Goal: Task Accomplishment & Management: Manage account settings

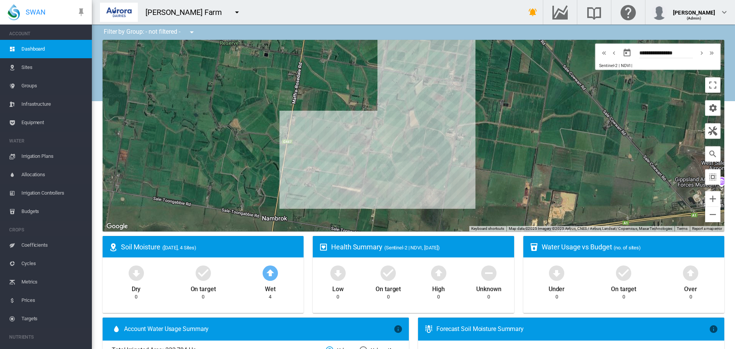
scroll to position [383, 0]
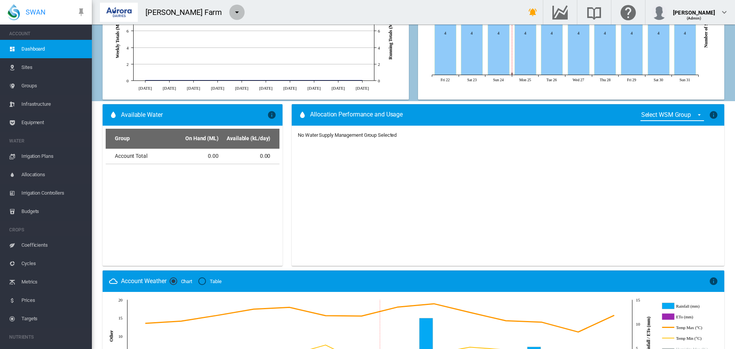
click at [239, 12] on md-icon "icon-menu-down" at bounding box center [237, 12] width 9 height 9
drag, startPoint x: 251, startPoint y: 21, endPoint x: 73, endPoint y: -3, distance: 179.7
click at [73, 0] on html "SWAN ACCOUNT Dashboard Sites Groups Infrastructure Equipment WATER" at bounding box center [367, 174] width 735 height 349
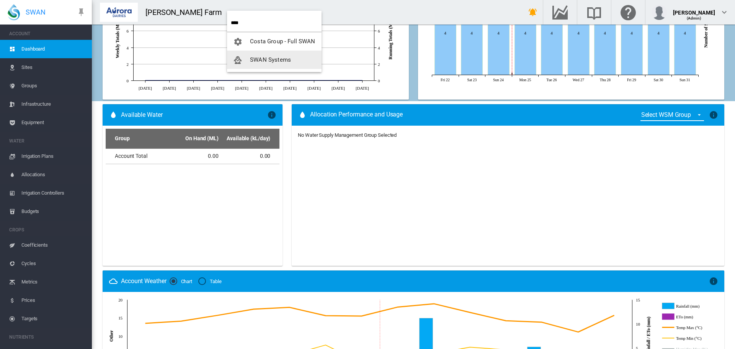
type input "****"
click at [255, 56] on button "SWAN Systems" at bounding box center [274, 60] width 95 height 18
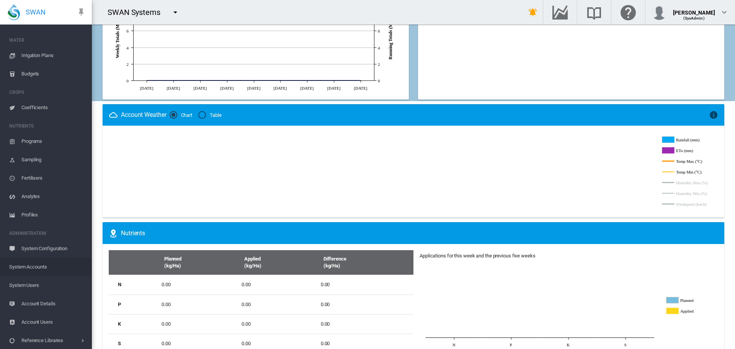
scroll to position [83, 0]
click at [19, 281] on span "System Users" at bounding box center [47, 284] width 77 height 18
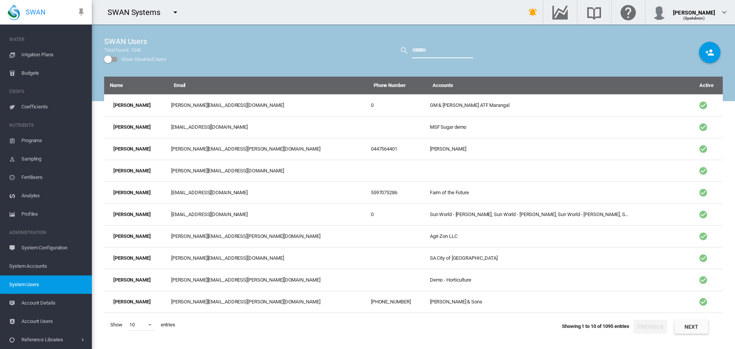
click at [426, 49] on input "text" at bounding box center [442, 50] width 61 height 15
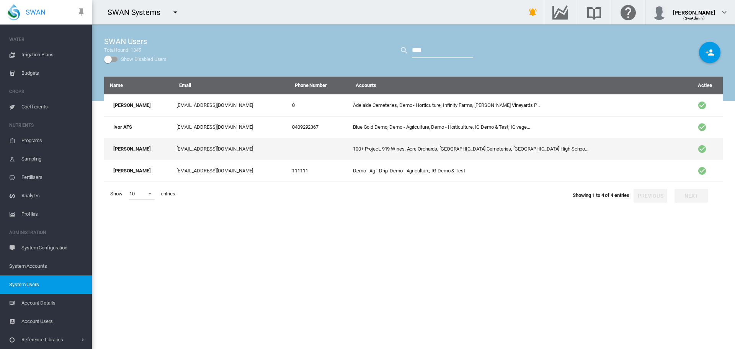
type input "****"
click at [196, 151] on td "[EMAIL_ADDRESS][DOMAIN_NAME]" at bounding box center [232, 149] width 116 height 22
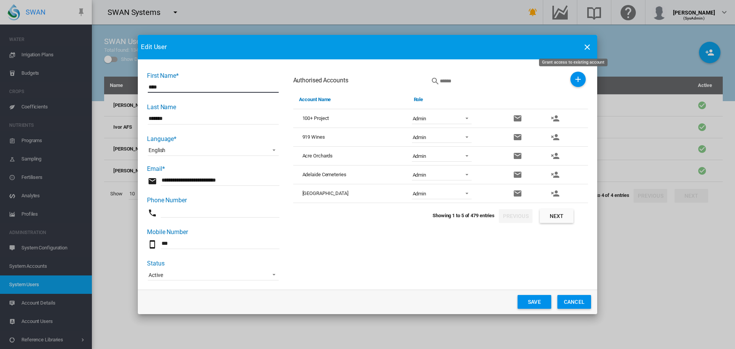
click at [575, 80] on md-icon "icon-plus" at bounding box center [578, 79] width 9 height 9
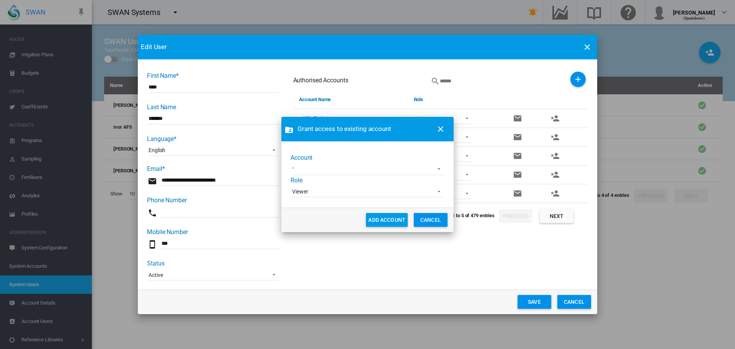
click at [305, 164] on md-select "45 South Adelaide Demo [PERSON_NAME] Demo Cobram Estate [PERSON_NAME] test [PER…" at bounding box center [367, 169] width 152 height 11
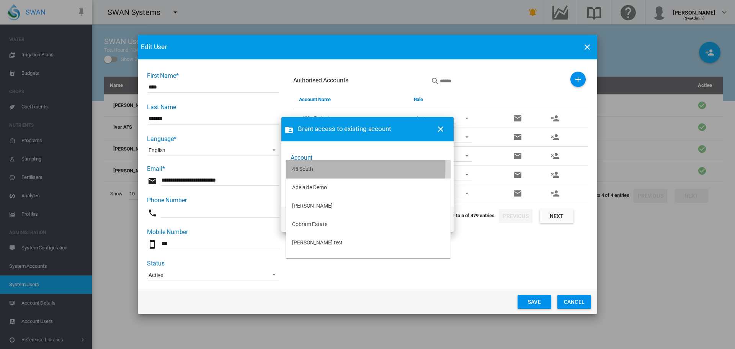
click at [302, 166] on div "45 South" at bounding box center [302, 169] width 21 height 8
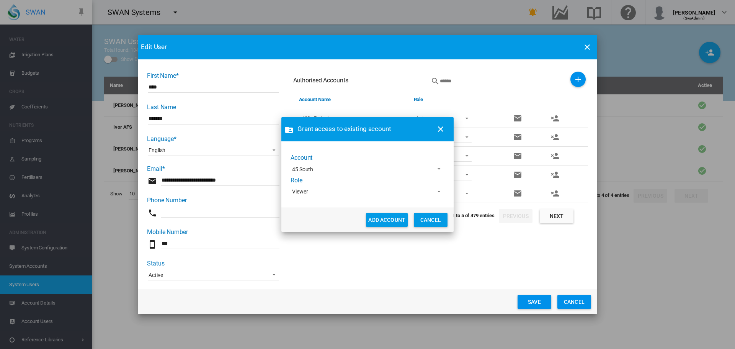
click at [306, 188] on md-select-value "Viewer" at bounding box center [367, 191] width 152 height 11
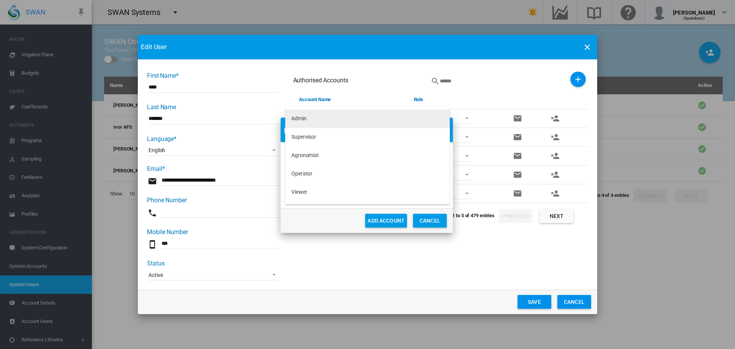
click at [301, 118] on div "Admin" at bounding box center [298, 119] width 15 height 8
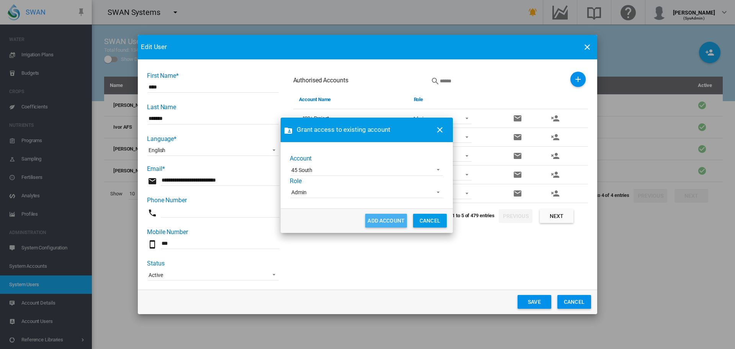
click at [386, 217] on button "ADD ACCOUNT" at bounding box center [386, 221] width 42 height 14
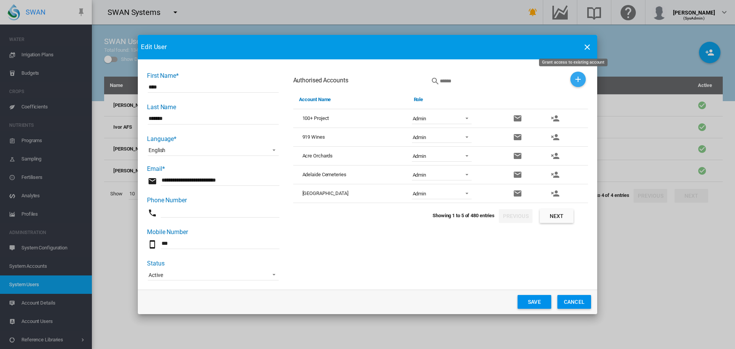
click at [574, 77] on md-icon "icon-plus" at bounding box center [578, 79] width 9 height 9
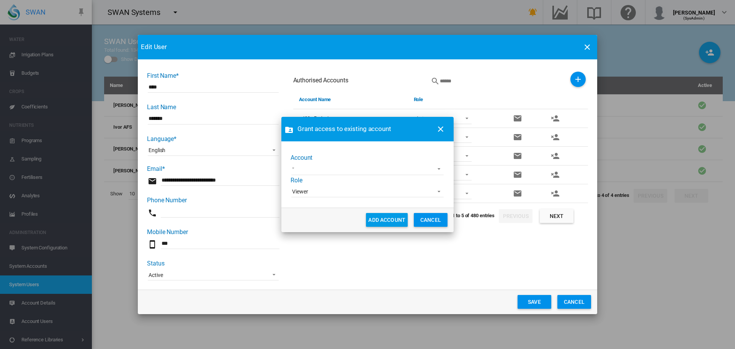
click at [299, 164] on md-select "Adelaide Demo [PERSON_NAME] Demo Cobram Estate [PERSON_NAME] test [PERSON_NAME]…" at bounding box center [367, 169] width 152 height 11
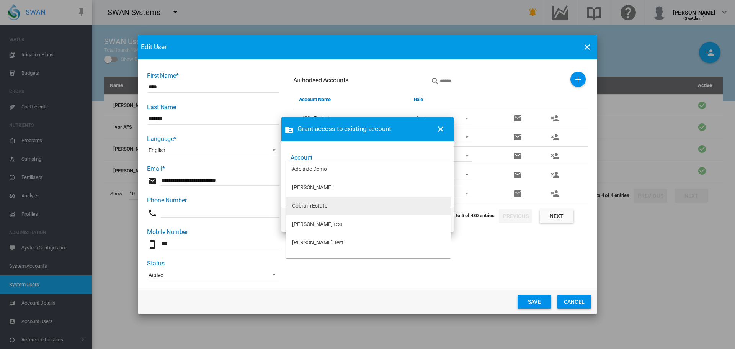
click at [303, 199] on md-option "Cobram Estate" at bounding box center [368, 206] width 165 height 18
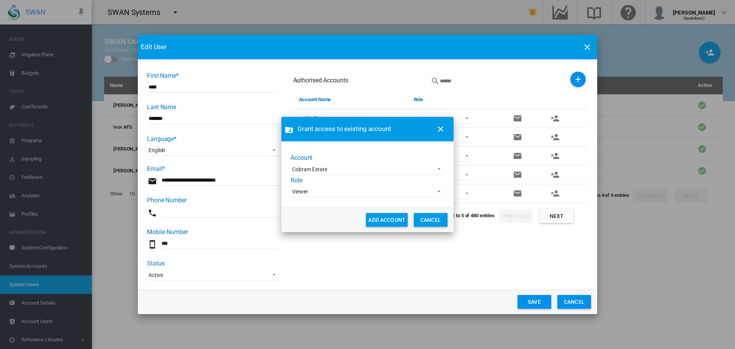
click at [308, 189] on span "Viewer" at bounding box center [361, 192] width 139 height 8
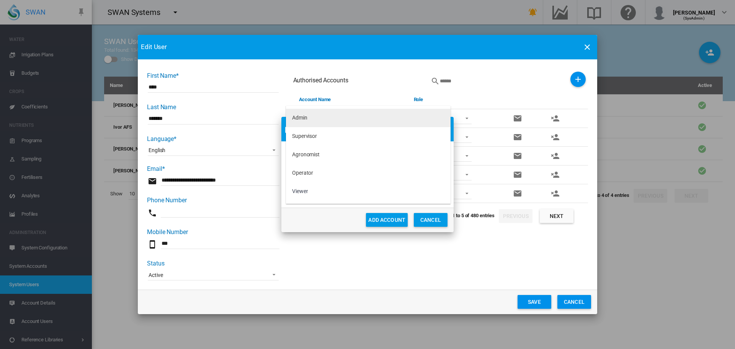
click at [302, 118] on div "Admin" at bounding box center [299, 118] width 15 height 8
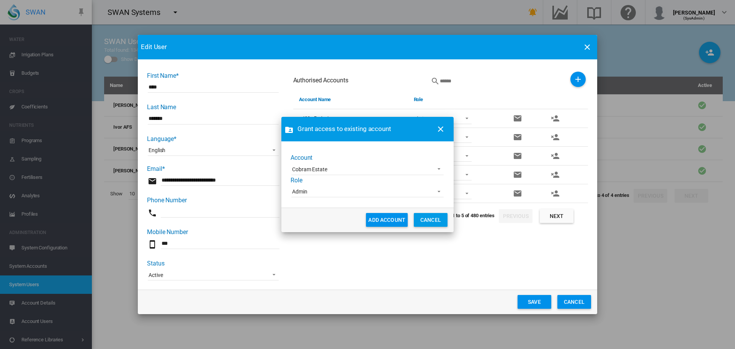
click at [380, 224] on button "ADD ACCOUNT" at bounding box center [387, 220] width 42 height 14
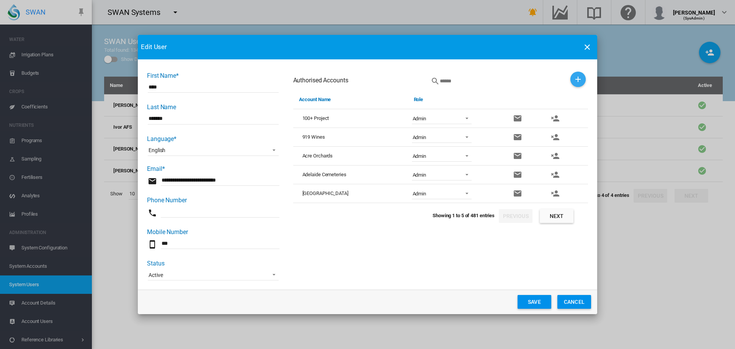
click at [574, 75] on md-icon "icon-plus" at bounding box center [578, 79] width 9 height 9
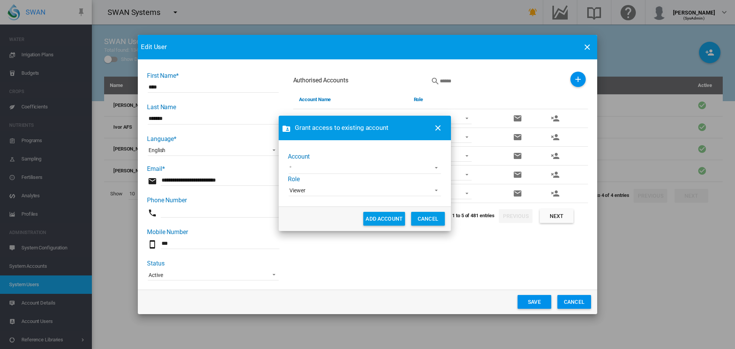
click at [309, 168] on md-select "Adelaide Demo [PERSON_NAME] [PERSON_NAME] test [PERSON_NAME] Test1 Demo-TWE [PE…" at bounding box center [365, 167] width 152 height 11
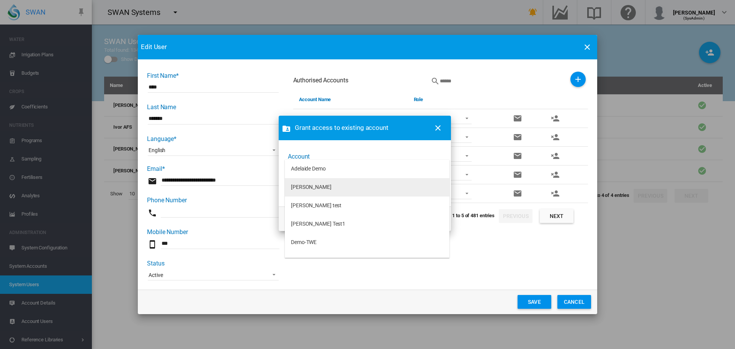
scroll to position [64, 0]
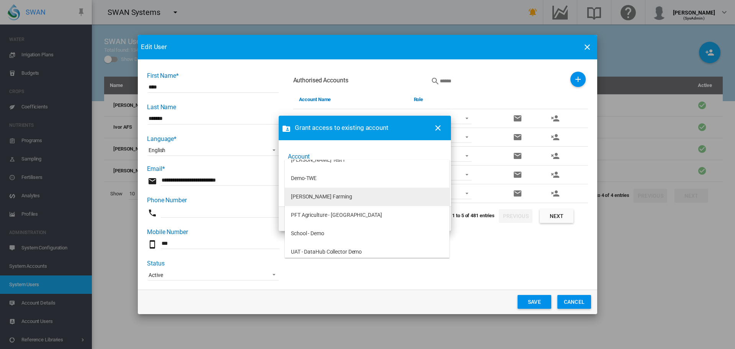
click at [302, 193] on div "[PERSON_NAME] Farming" at bounding box center [321, 197] width 61 height 8
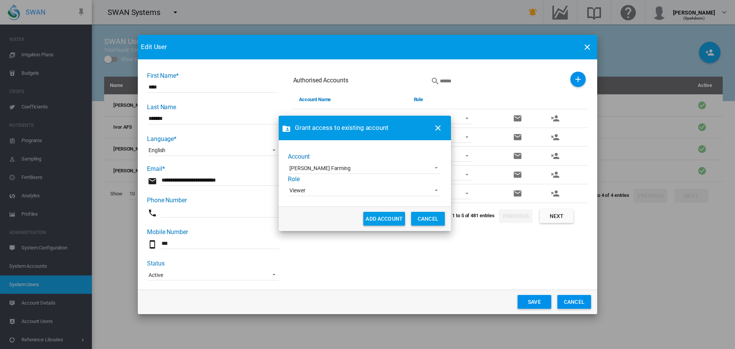
click at [306, 189] on span "Viewer" at bounding box center [359, 191] width 139 height 8
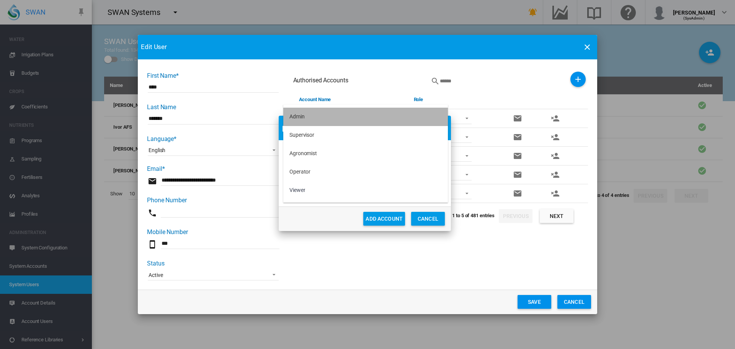
click at [301, 118] on div "Admin" at bounding box center [297, 117] width 15 height 8
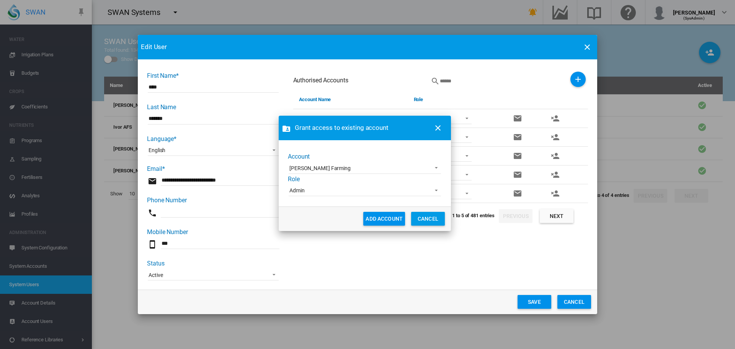
click at [385, 220] on button "ADD ACCOUNT" at bounding box center [384, 219] width 42 height 14
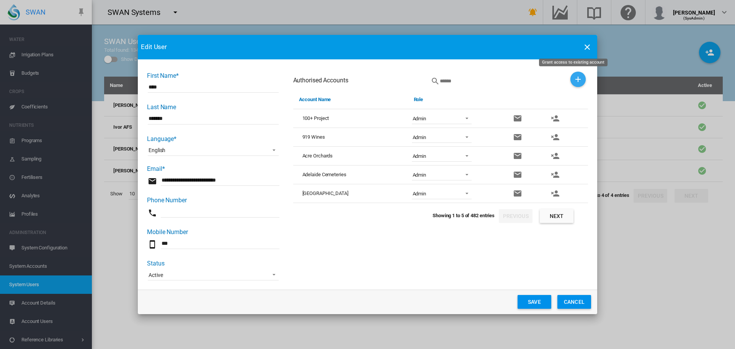
click at [574, 84] on md-icon "icon-plus" at bounding box center [578, 79] width 9 height 9
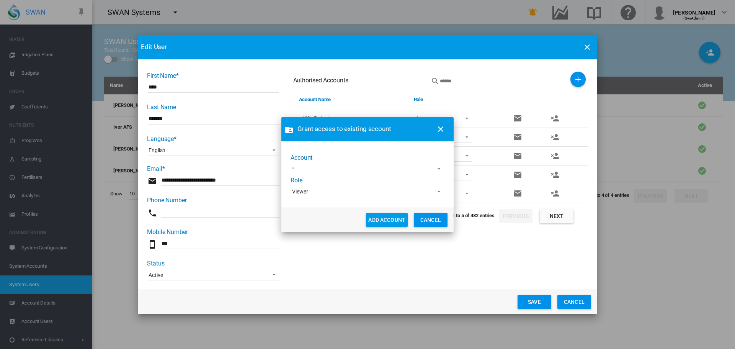
click at [329, 169] on md-select "Adelaide Demo [PERSON_NAME] [PERSON_NAME] test [PERSON_NAME] Test1 Demo-TWE PFT…" at bounding box center [367, 169] width 152 height 11
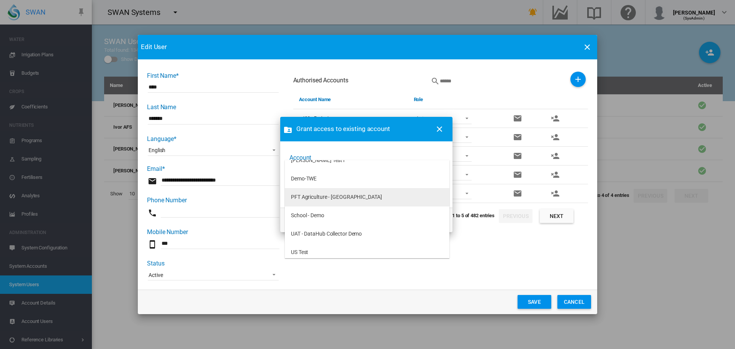
click at [309, 196] on div "PFT Agriculture - [GEOGRAPHIC_DATA]" at bounding box center [336, 197] width 91 height 8
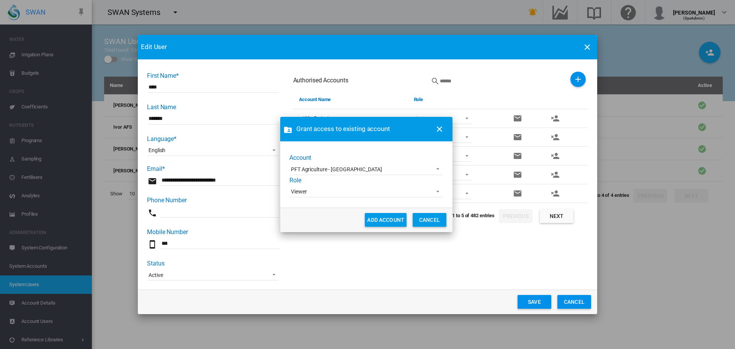
click at [332, 192] on span "Viewer" at bounding box center [360, 192] width 139 height 8
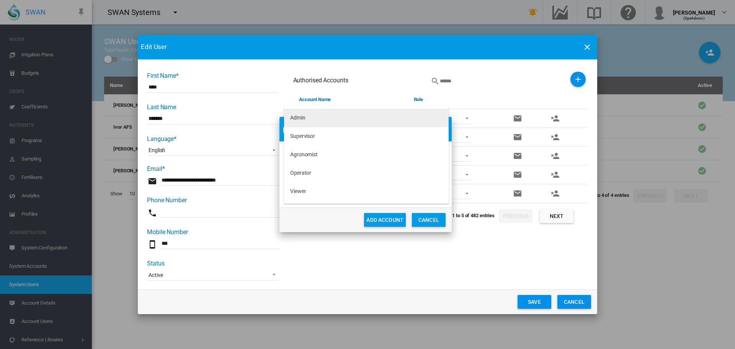
click at [297, 115] on div "Admin" at bounding box center [297, 118] width 15 height 8
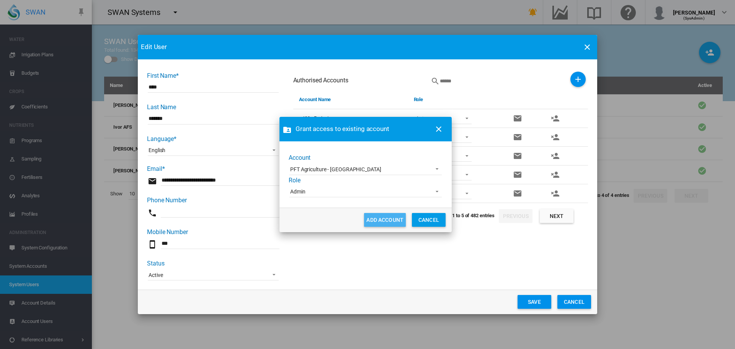
click at [372, 224] on button "ADD ACCOUNT" at bounding box center [385, 220] width 42 height 14
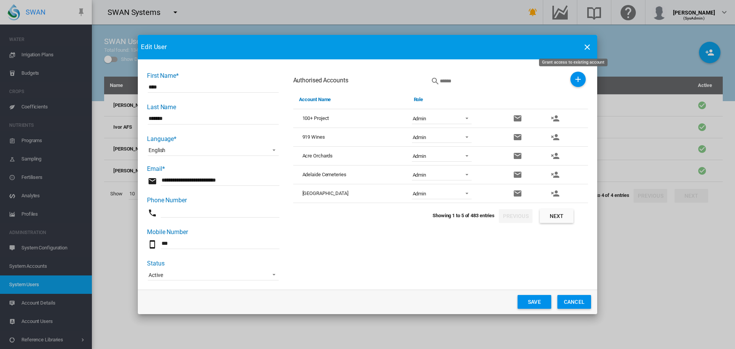
click at [574, 79] on md-icon "icon-plus" at bounding box center [578, 79] width 9 height 9
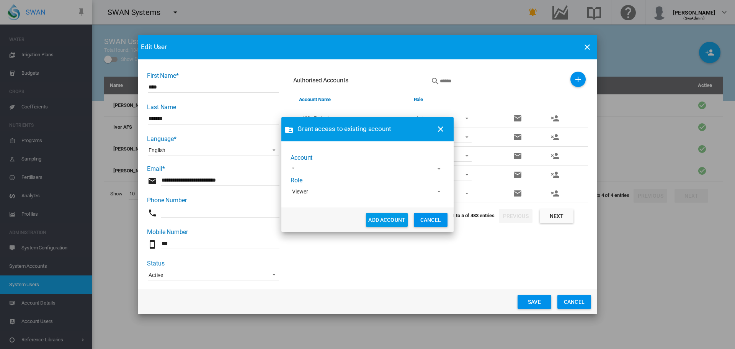
click at [314, 169] on md-select "Adelaide Demo [PERSON_NAME] [PERSON_NAME] test [PERSON_NAME] Test1 Demo-TWE Sch…" at bounding box center [367, 169] width 152 height 11
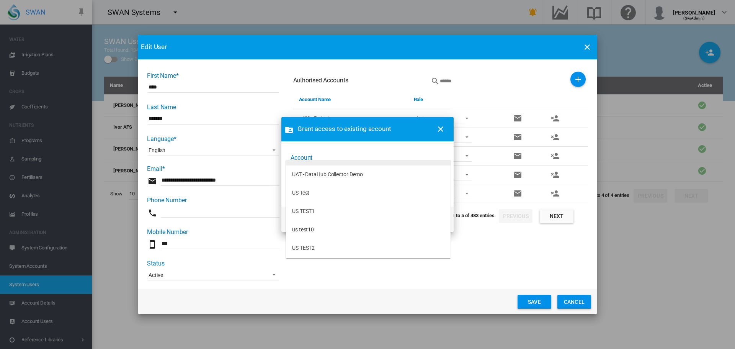
scroll to position [123, 0]
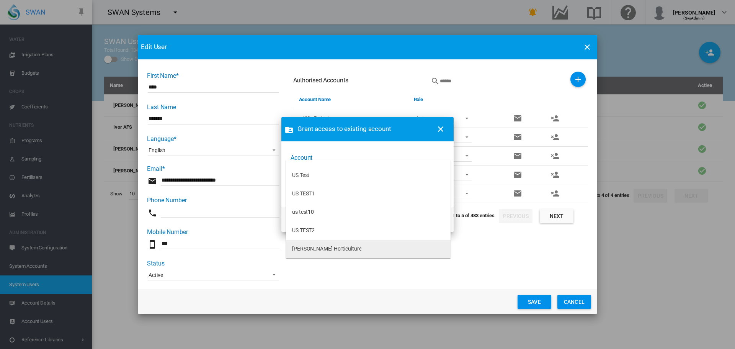
click at [308, 245] on md-option "[PERSON_NAME] Horticulture" at bounding box center [368, 249] width 165 height 18
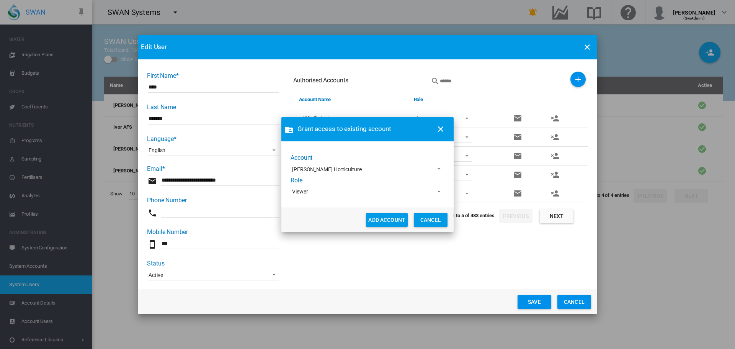
click at [306, 194] on div "Viewer" at bounding box center [300, 191] width 16 height 6
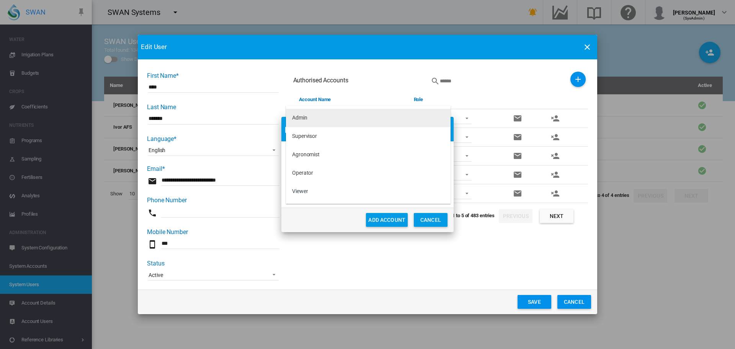
click at [303, 120] on div "Admin" at bounding box center [299, 118] width 15 height 8
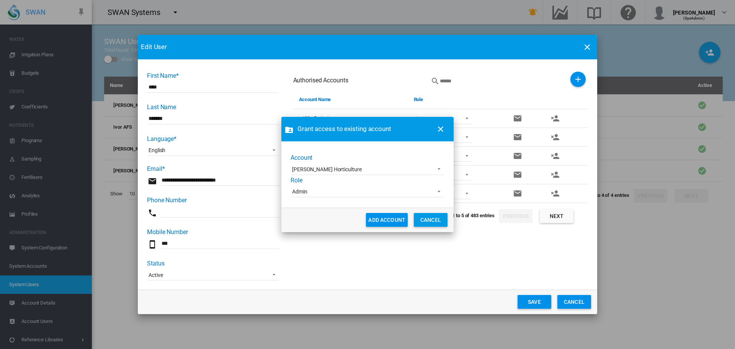
click at [384, 217] on button "ADD ACCOUNT" at bounding box center [387, 220] width 42 height 14
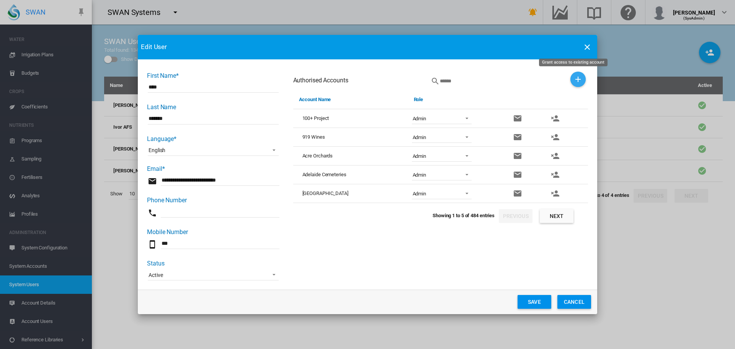
click at [576, 79] on md-icon "icon-plus" at bounding box center [578, 79] width 9 height 9
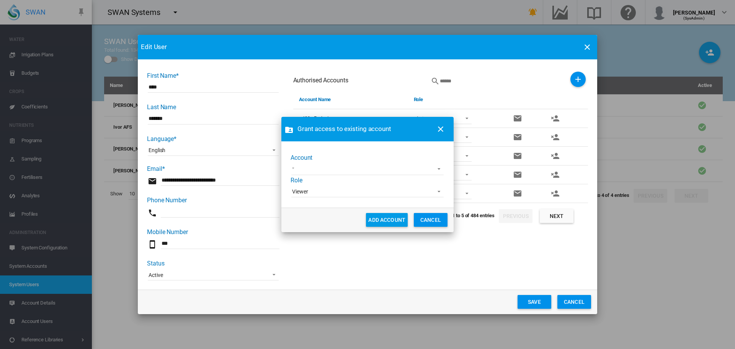
click at [398, 174] on md-select "Adelaide Demo [PERSON_NAME] [PERSON_NAME] test [PERSON_NAME] Test1 Demo-TWE Sch…" at bounding box center [367, 169] width 152 height 11
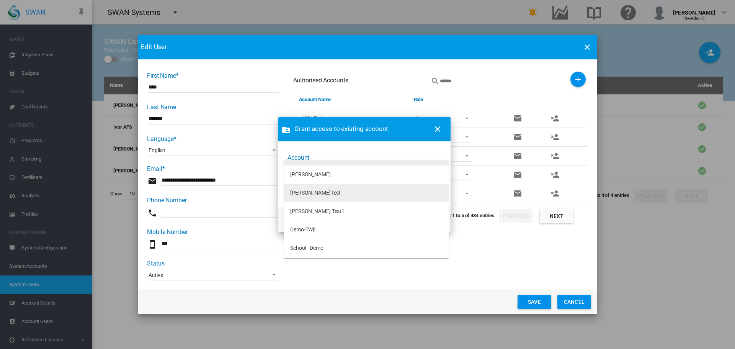
scroll to position [0, 0]
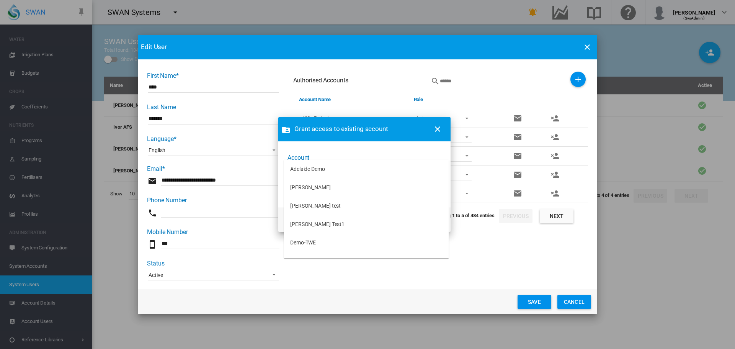
click at [436, 129] on md-backdrop at bounding box center [367, 174] width 735 height 349
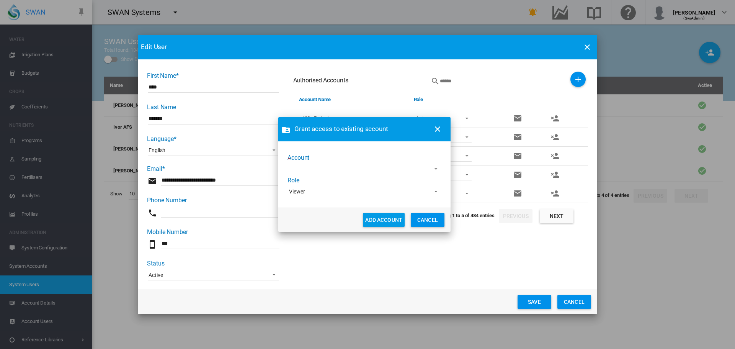
click at [441, 220] on button "CANCEL" at bounding box center [428, 220] width 34 height 14
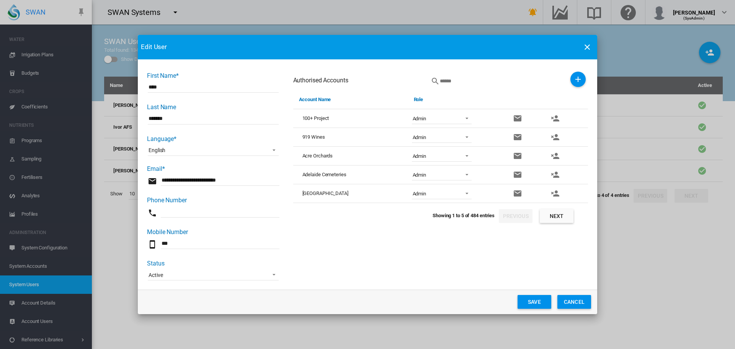
click at [535, 304] on button "Save" at bounding box center [535, 302] width 34 height 14
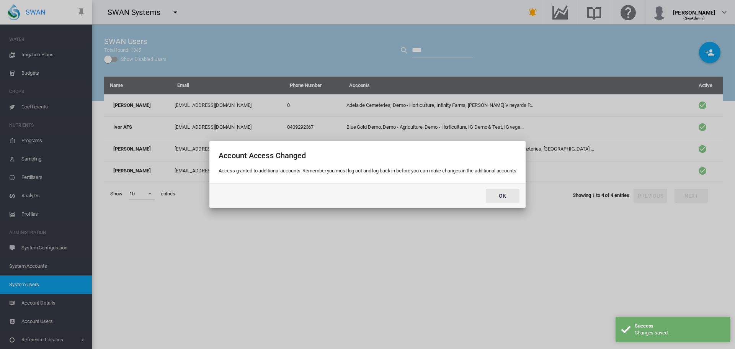
click at [497, 196] on button "Ok" at bounding box center [503, 196] width 34 height 14
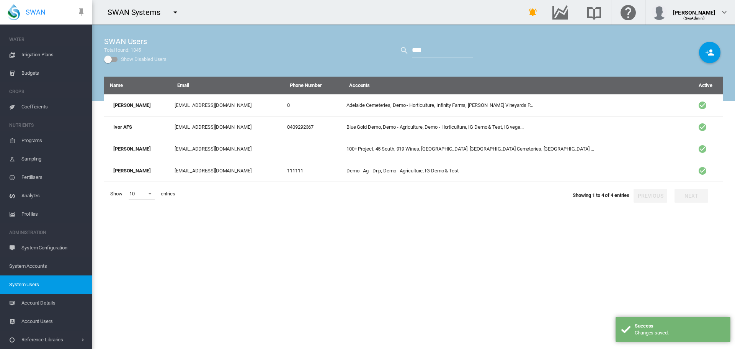
click at [333, 245] on div "Name Email Phone Number Accounts Active [PERSON_NAME] [EMAIL_ADDRESS][DOMAIN_NA…" at bounding box center [413, 213] width 619 height 272
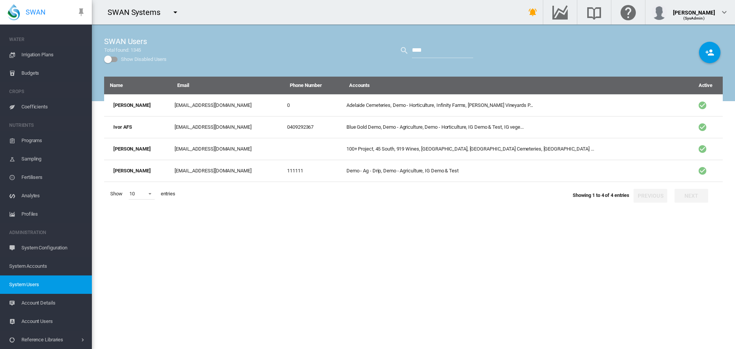
click at [177, 12] on md-icon "icon-menu-down" at bounding box center [175, 12] width 9 height 9
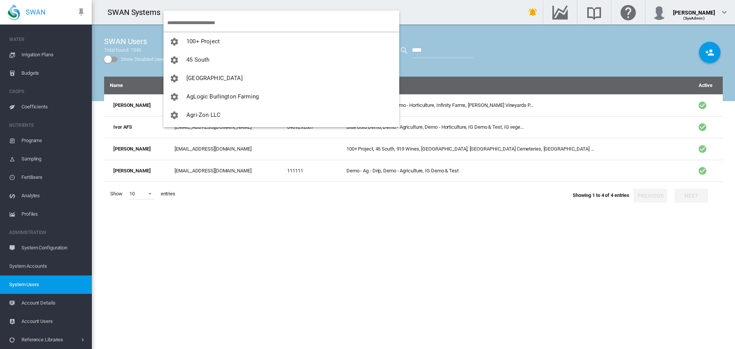
click at [187, 18] on input "search" at bounding box center [283, 23] width 232 height 18
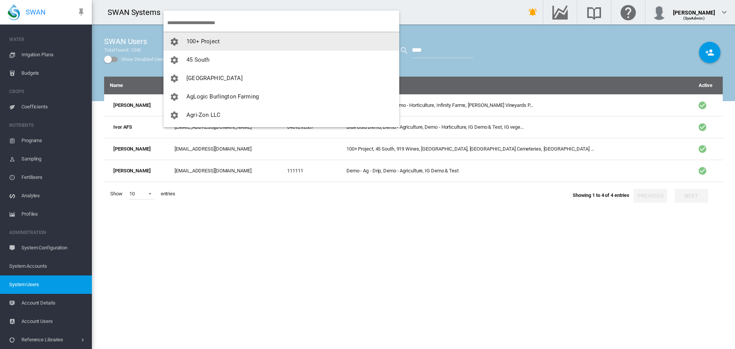
click at [195, 18] on input "search" at bounding box center [283, 23] width 232 height 18
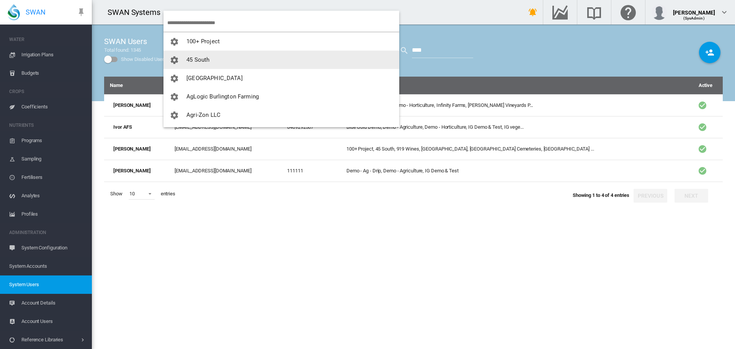
click at [205, 62] on span "45 South" at bounding box center [198, 59] width 23 height 7
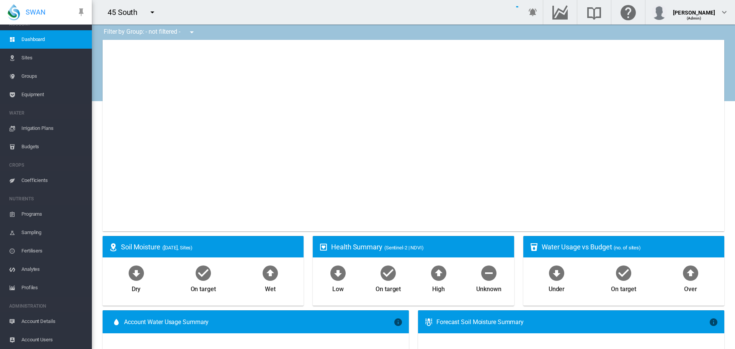
scroll to position [10, 0]
type input "**********"
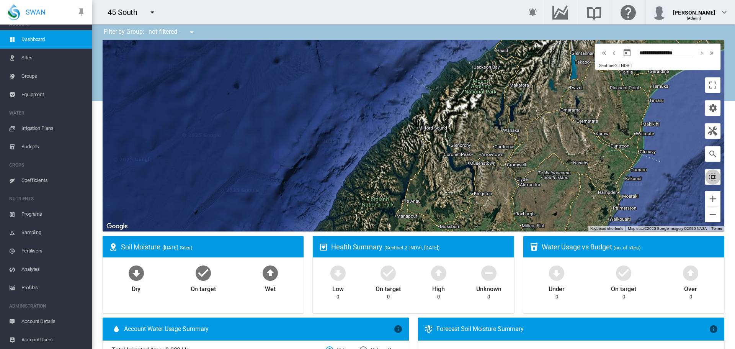
click at [709, 175] on md-icon "icon-select-all" at bounding box center [713, 176] width 9 height 9
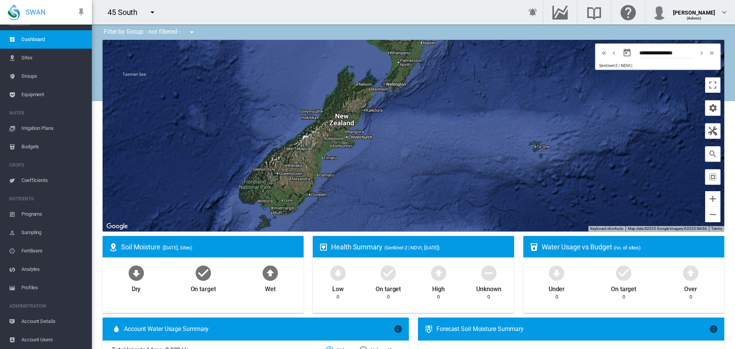
drag, startPoint x: 540, startPoint y: 144, endPoint x: 510, endPoint y: 178, distance: 45.8
click at [355, 171] on div at bounding box center [414, 136] width 622 height 192
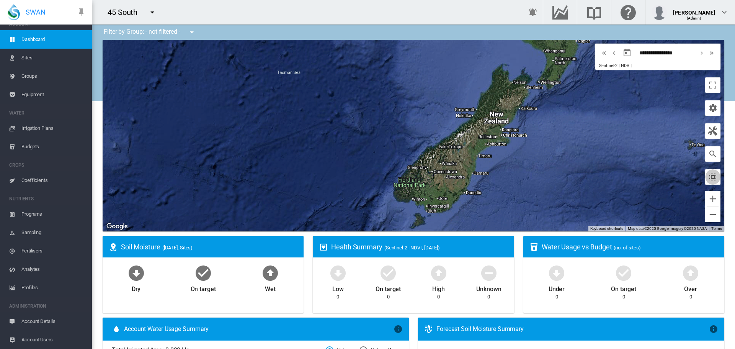
click at [714, 175] on button "button" at bounding box center [713, 176] width 15 height 15
